Goal: Task Accomplishment & Management: Manage account settings

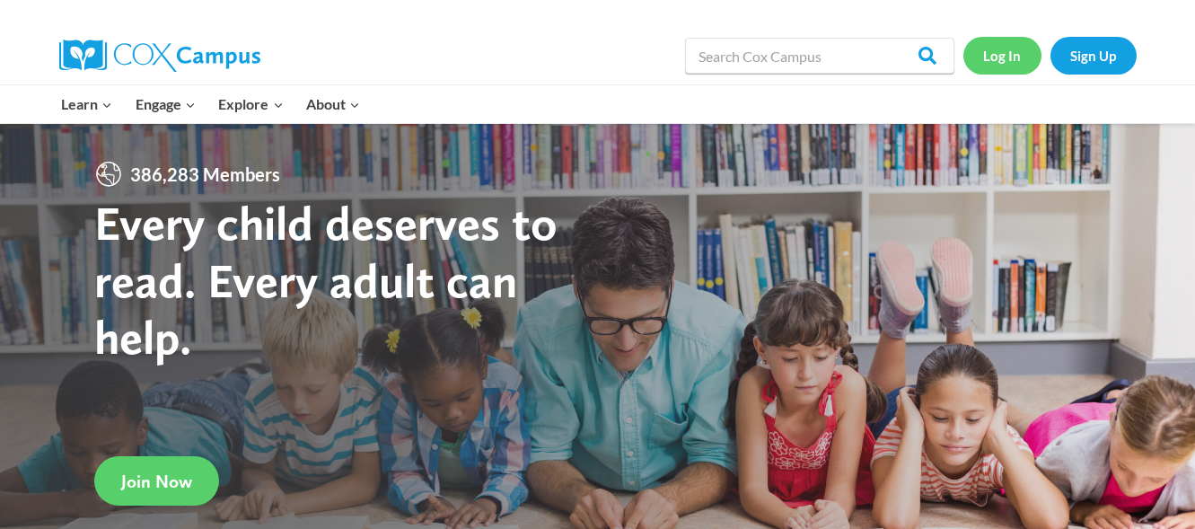
click at [995, 61] on link "Log In" at bounding box center [1003, 55] width 78 height 37
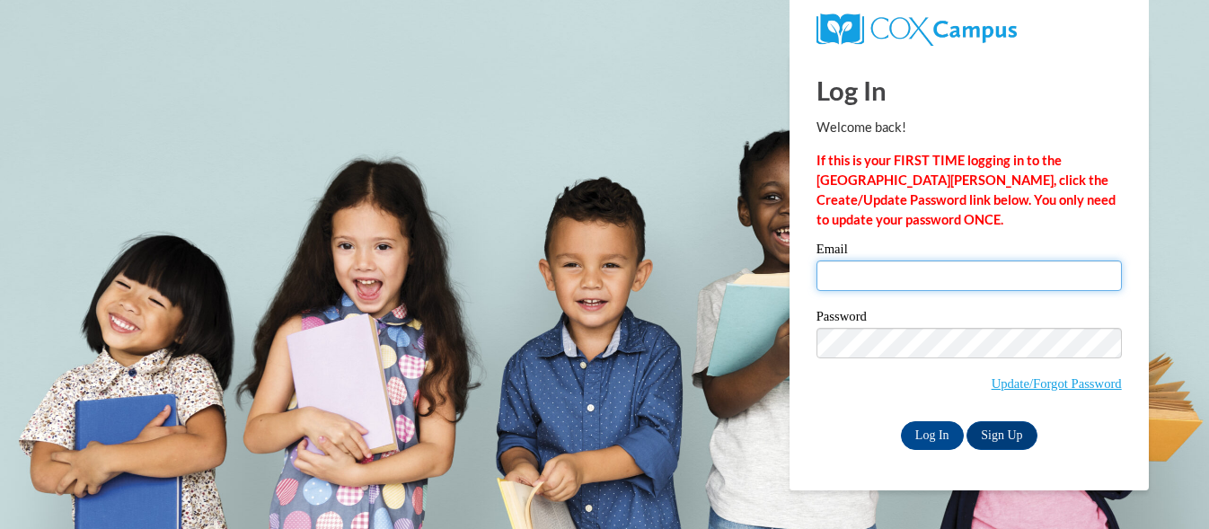
click at [881, 278] on input "Email" at bounding box center [968, 275] width 305 height 31
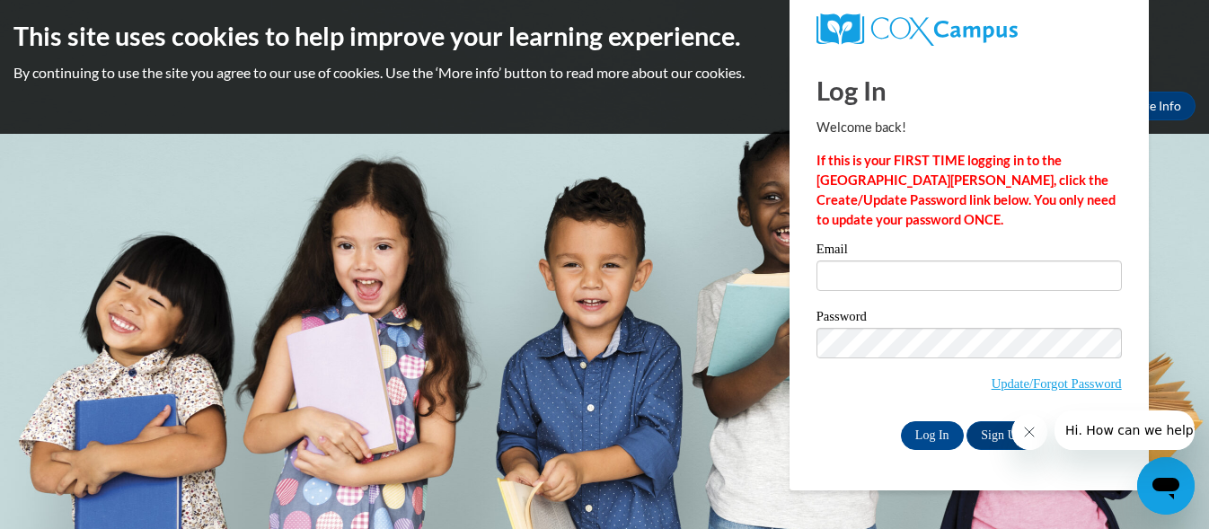
click at [1111, 216] on p "If this is your FIRST TIME logging in to the [GEOGRAPHIC_DATA][PERSON_NAME], cl…" at bounding box center [968, 190] width 305 height 79
